Goal: Download file/media

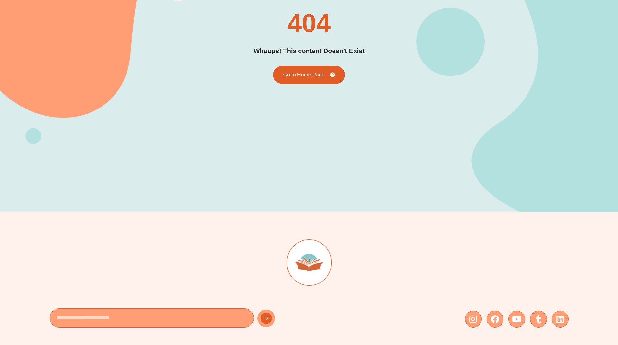
scroll to position [113, 0]
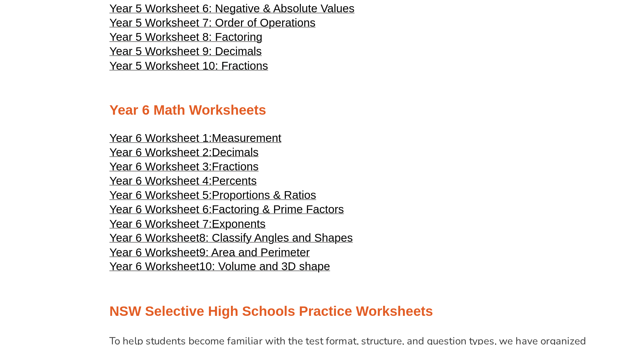
scroll to position [1047, 0]
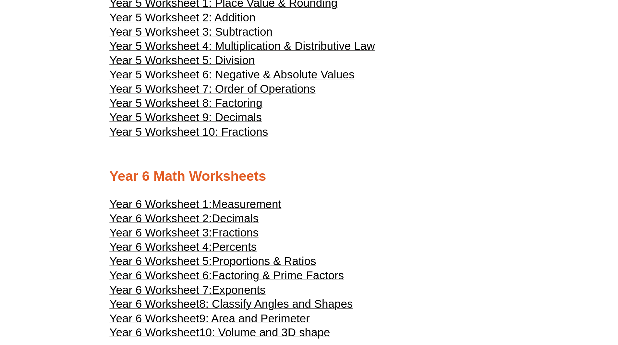
click at [229, 88] on span "Year 5 Worksheet 6: Negative & Absolute Values" at bounding box center [220, 90] width 186 height 10
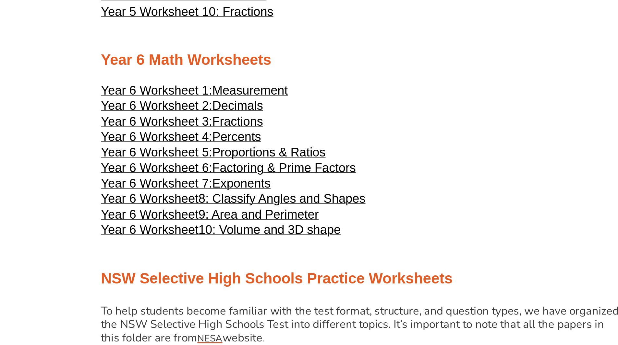
scroll to position [1076, 0]
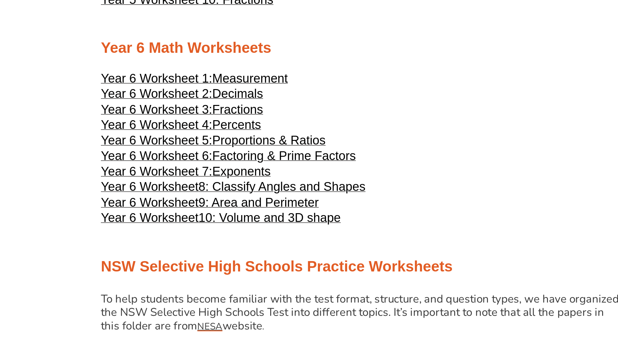
click at [242, 233] on span "8: Classify Angles and Shapes" at bounding box center [253, 235] width 117 height 10
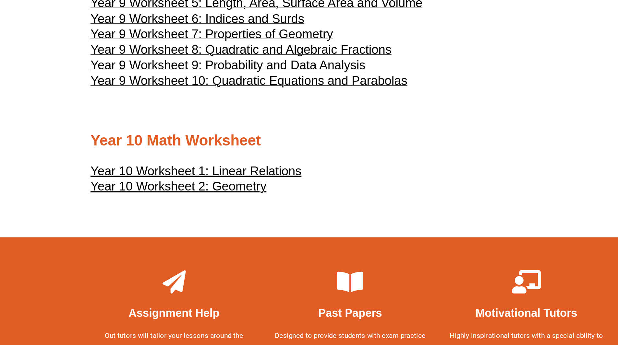
scroll to position [1917, 0]
